Goal: Information Seeking & Learning: Find contact information

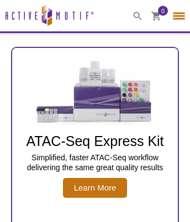
select select "[GEOGRAPHIC_DATA]"
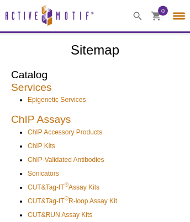
select select "[GEOGRAPHIC_DATA]"
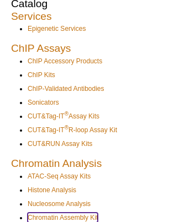
click at [64, 217] on link "Chromatin Assembly Kit" at bounding box center [63, 218] width 70 height 10
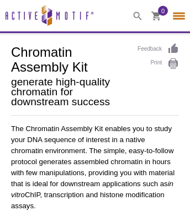
select select "[GEOGRAPHIC_DATA]"
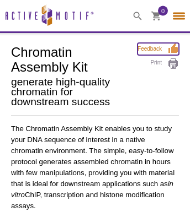
click at [157, 49] on link "Feedback" at bounding box center [157, 49] width 41 height 12
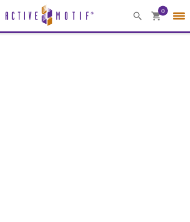
select select "[GEOGRAPHIC_DATA]"
